Goal: Task Accomplishment & Management: Use online tool/utility

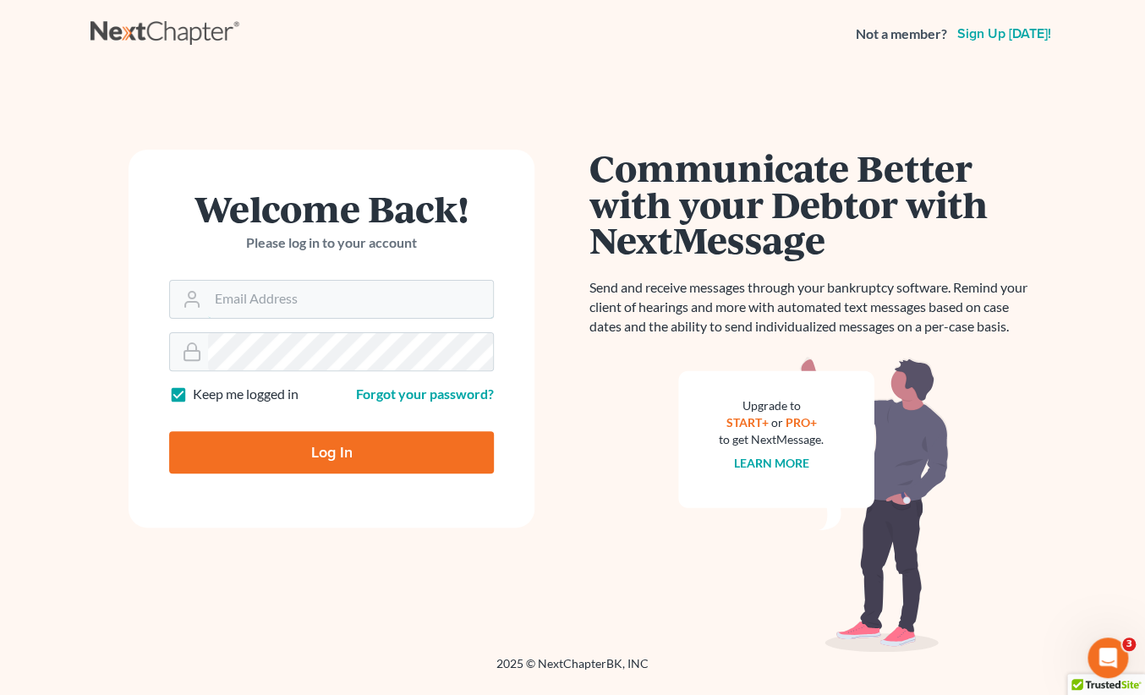
type input "[PERSON_NAME][EMAIL_ADDRESS][DOMAIN_NAME]"
click at [268, 442] on input "Log In" at bounding box center [331, 452] width 325 height 42
type input "Thinking..."
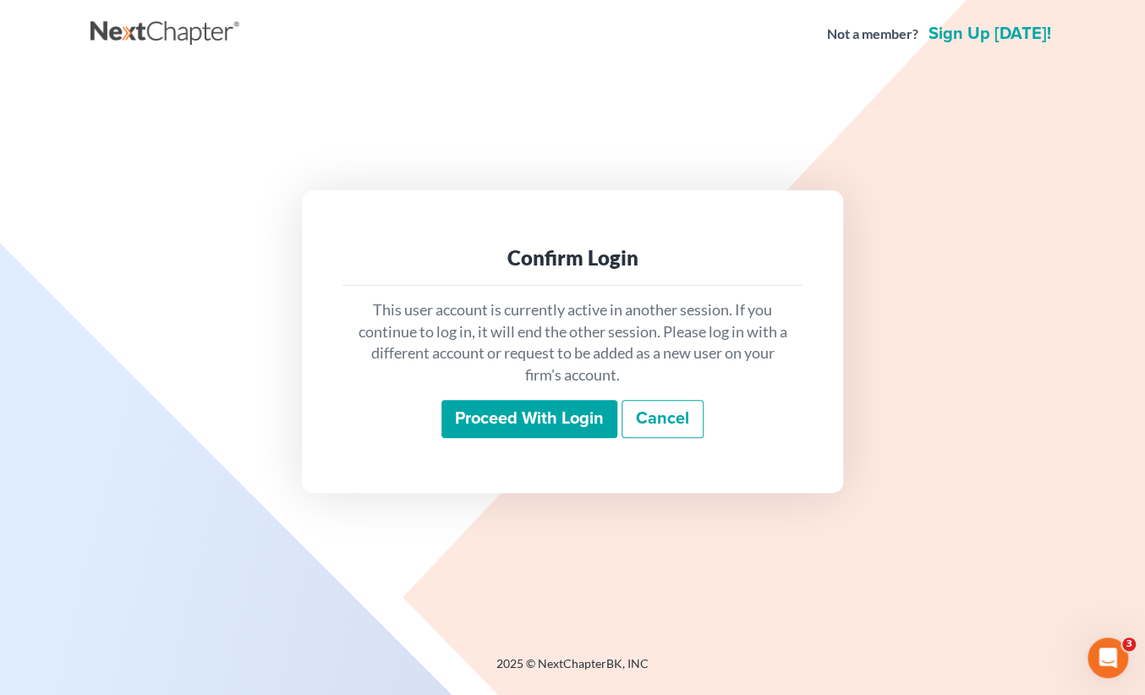
click at [482, 412] on input "Proceed with login" at bounding box center [529, 419] width 176 height 39
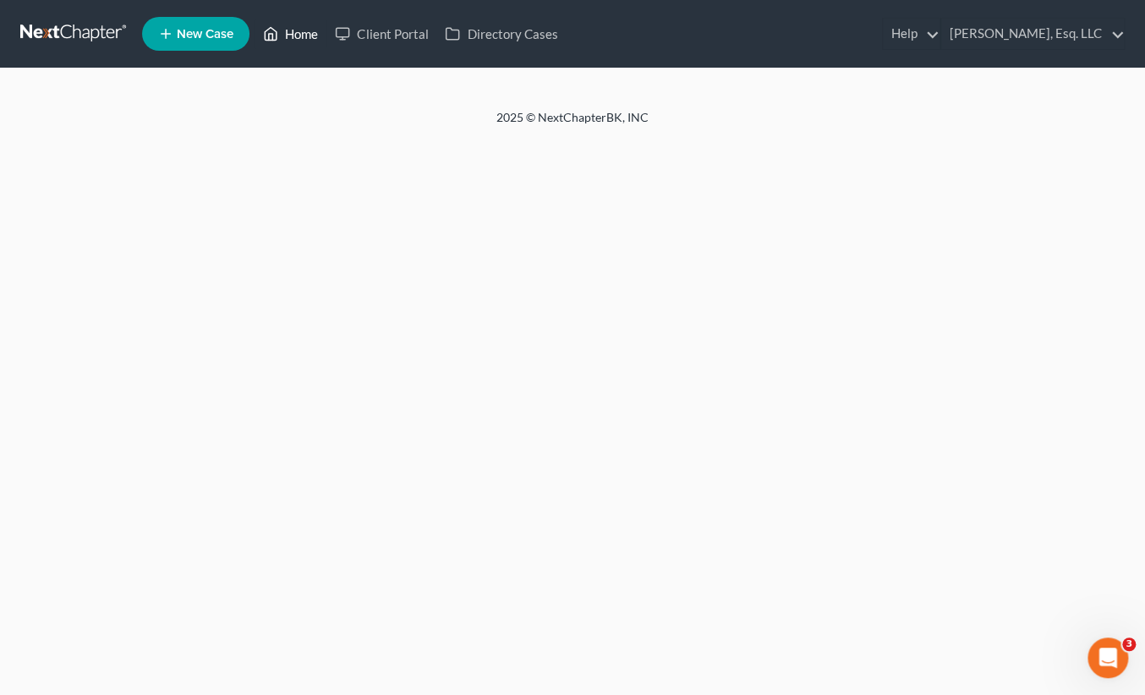
click at [313, 32] on link "Home" at bounding box center [291, 34] width 72 height 30
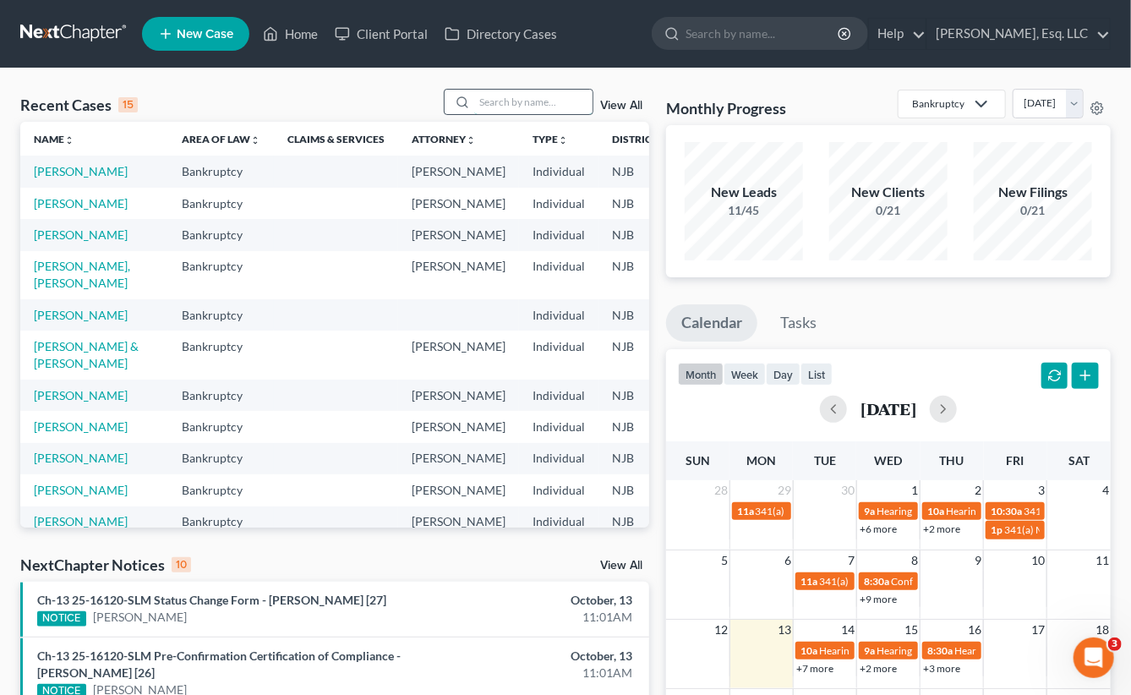
click at [483, 90] on input "search" at bounding box center [533, 102] width 118 height 25
click at [487, 95] on input "search" at bounding box center [533, 102] width 118 height 25
type input "tiru"
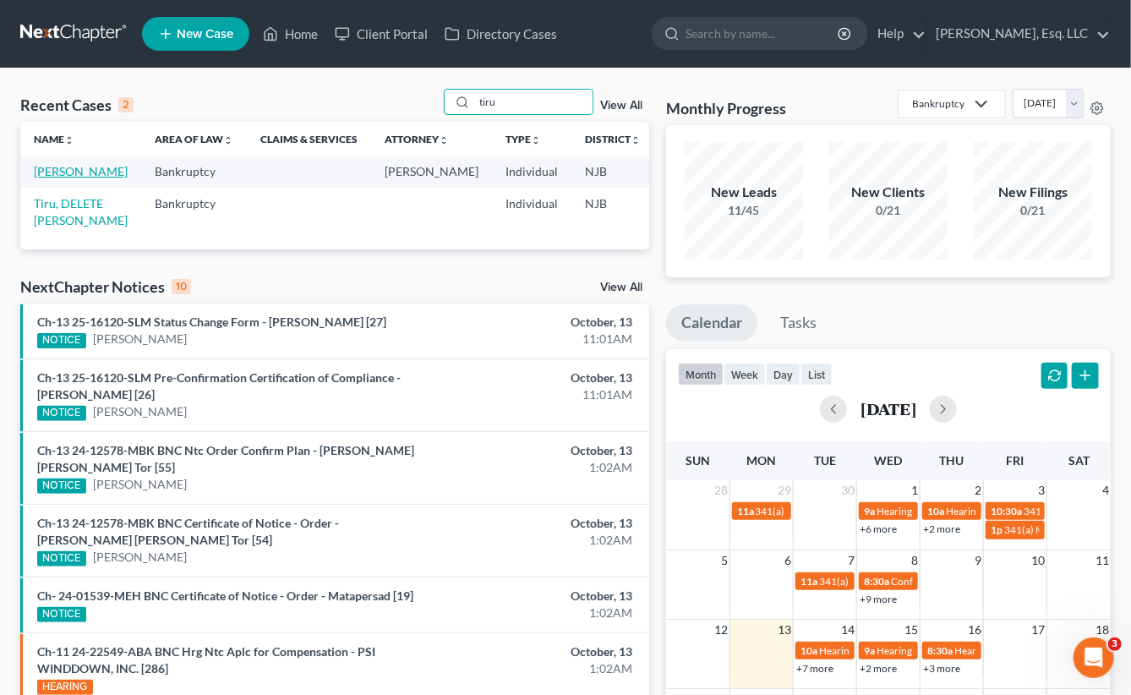
click at [48, 174] on link "[PERSON_NAME]" at bounding box center [81, 171] width 94 height 14
select select "0"
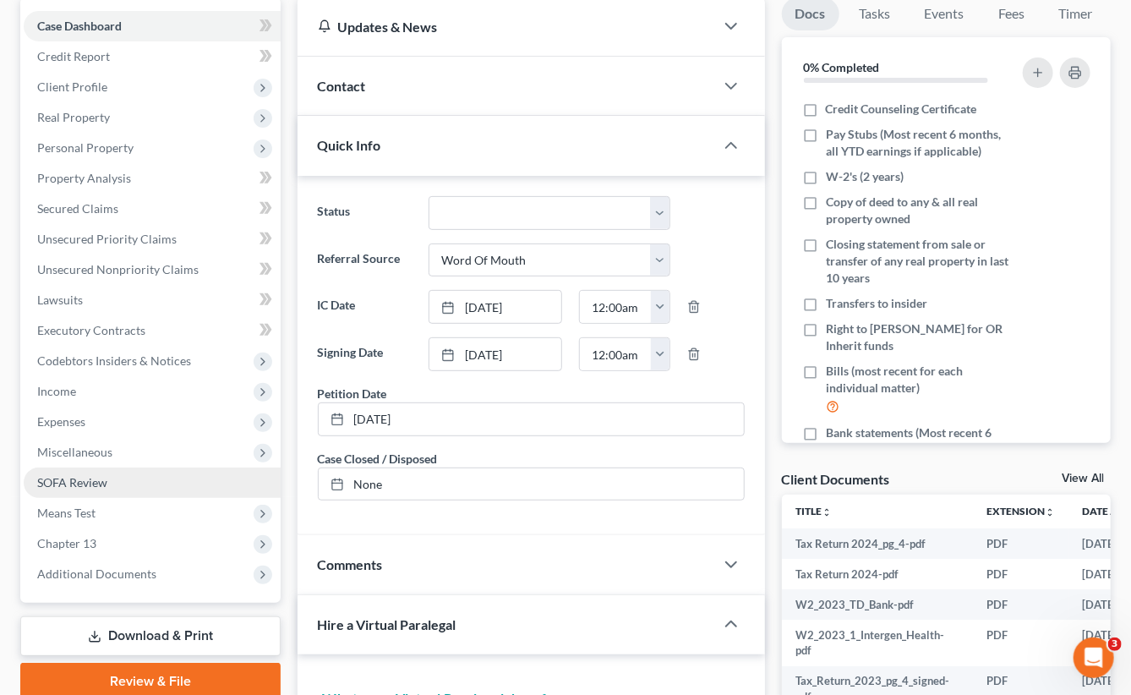
scroll to position [254, 0]
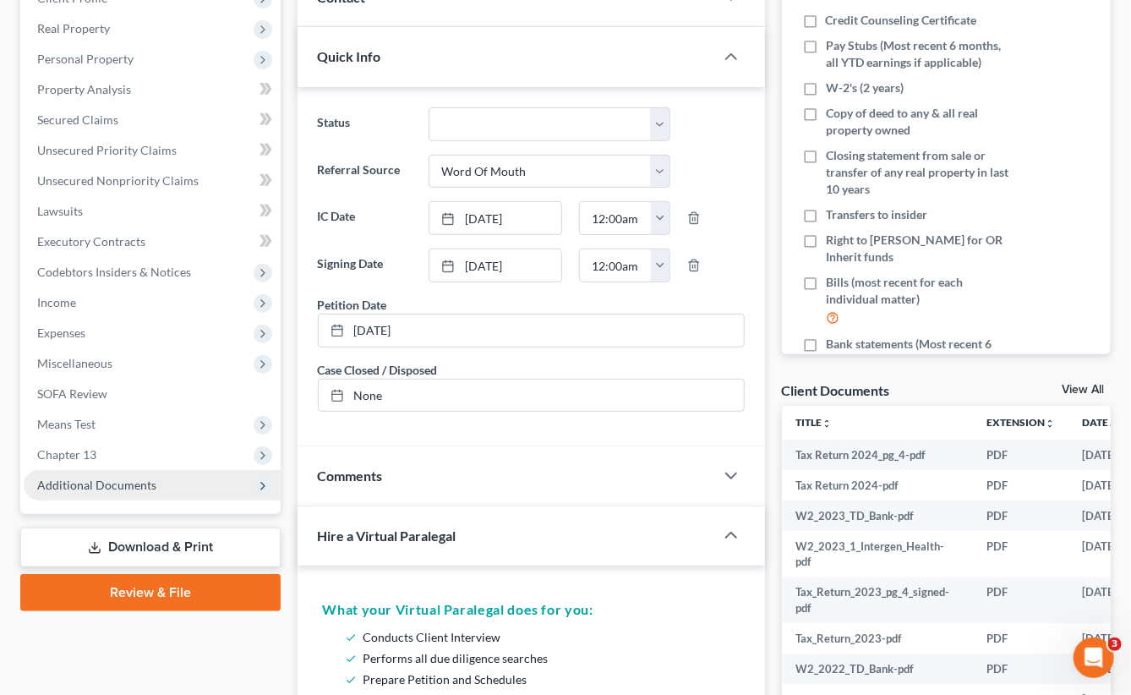
click at [108, 483] on span "Additional Documents" at bounding box center [96, 485] width 119 height 14
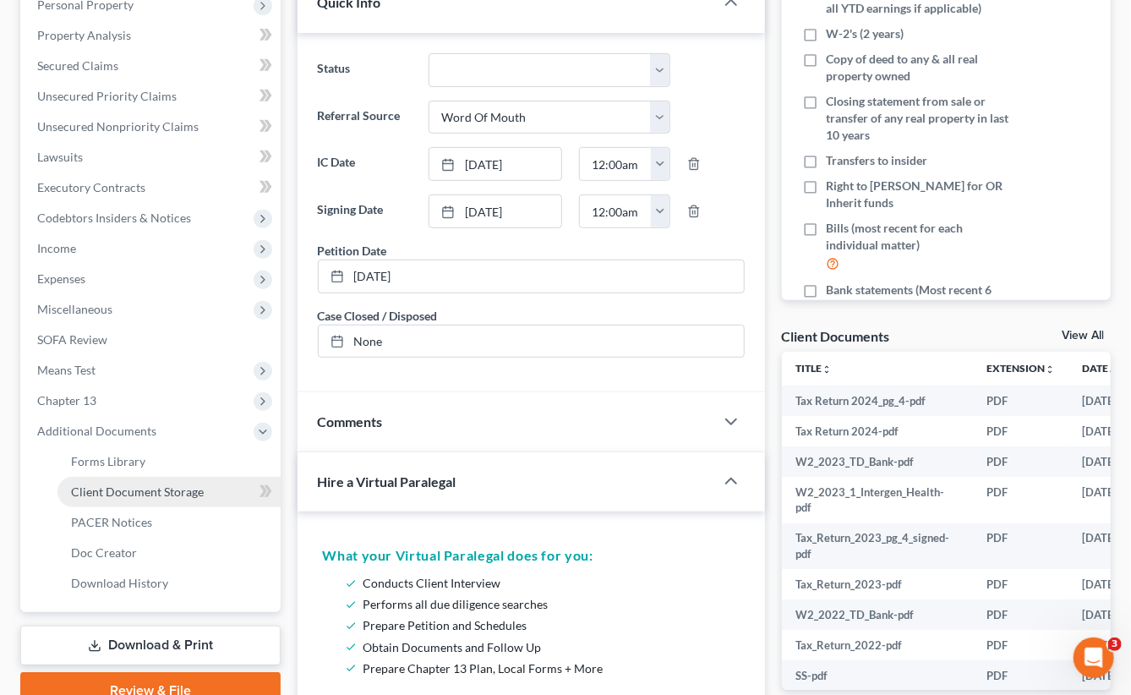
scroll to position [338, 0]
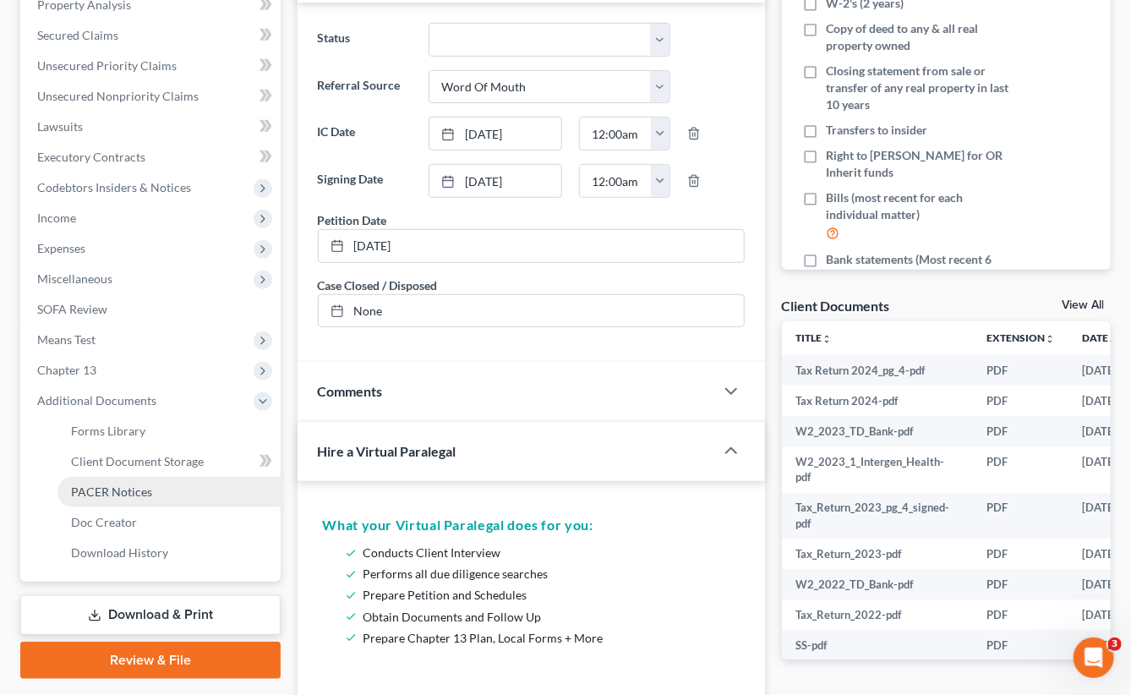
click at [129, 490] on span "PACER Notices" at bounding box center [111, 492] width 81 height 14
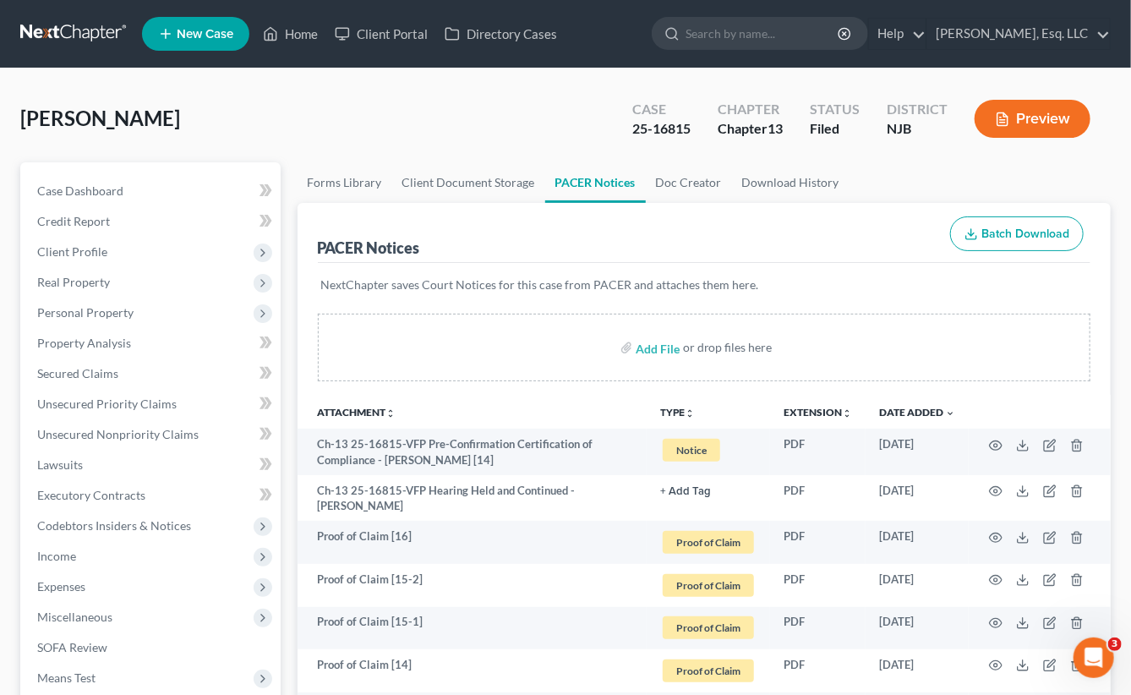
scroll to position [85, 0]
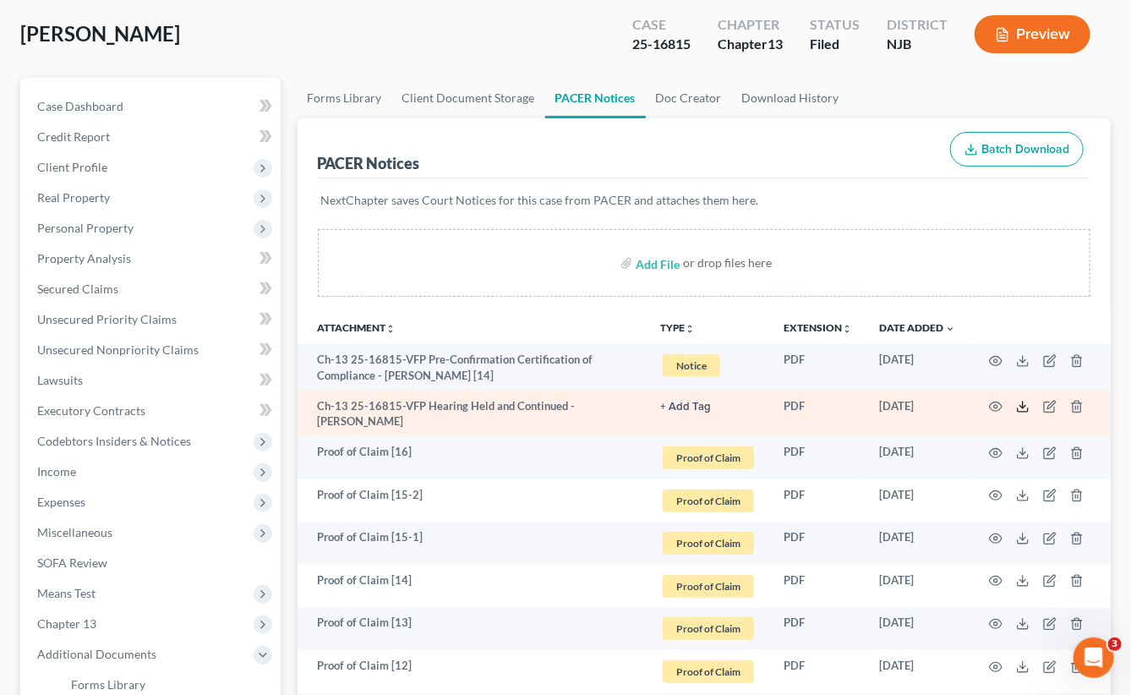
click at [1028, 408] on icon at bounding box center [1023, 409] width 10 height 3
